Goal: Task Accomplishment & Management: Manage account settings

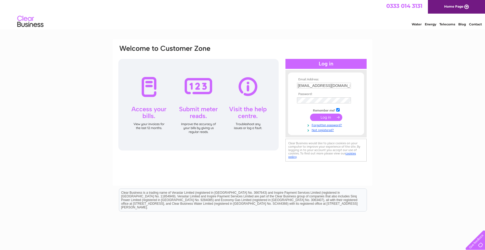
click at [327, 119] on input "submit" at bounding box center [326, 117] width 32 height 7
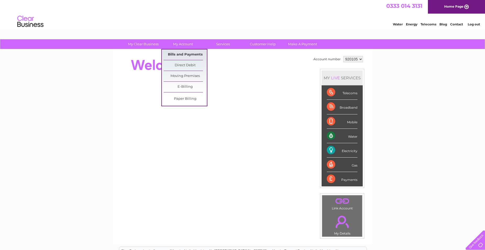
click at [183, 53] on link "Bills and Payments" at bounding box center [185, 54] width 43 height 10
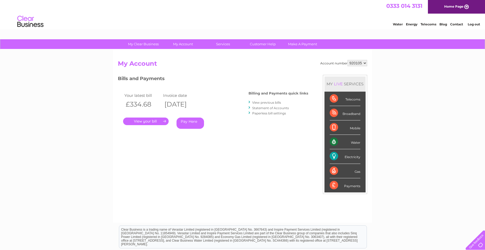
click at [258, 104] on link "View previous bills" at bounding box center [266, 102] width 29 height 4
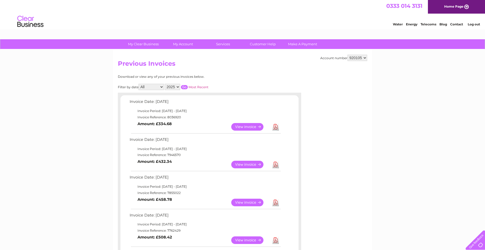
click at [256, 165] on link "View" at bounding box center [250, 165] width 38 height 8
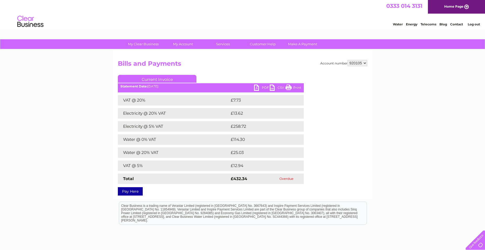
click at [266, 88] on link "PDF" at bounding box center [262, 89] width 16 height 8
